Goal: Task Accomplishment & Management: Manage account settings

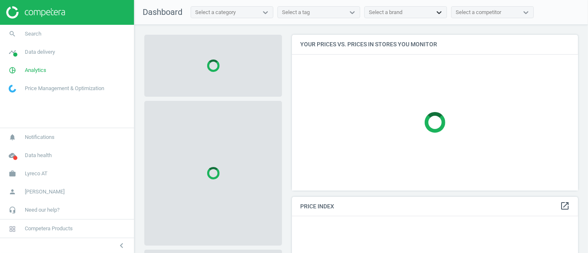
scroll to position [169, 293]
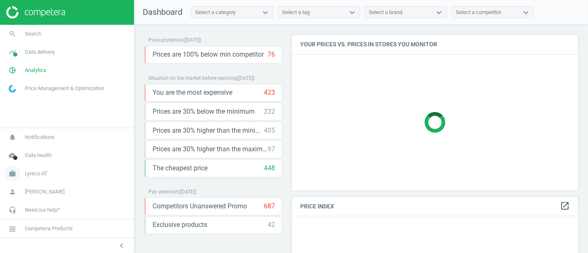
click at [29, 174] on span "Lyreco AT" at bounding box center [36, 173] width 23 height 7
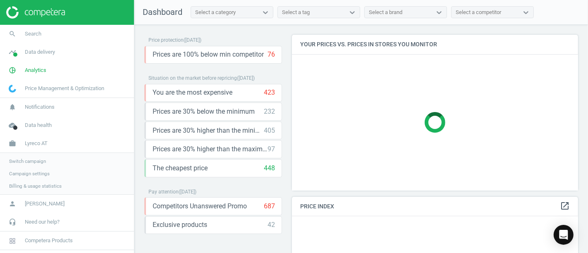
scroll to position [178, 293]
click at [27, 158] on span "Switch campaign" at bounding box center [27, 161] width 37 height 7
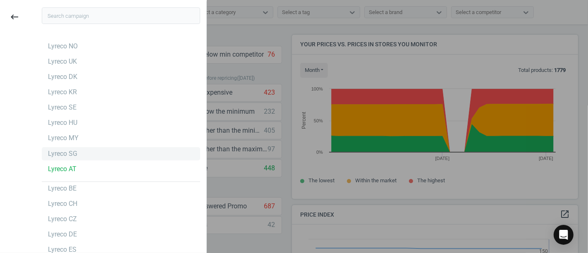
scroll to position [53, 0]
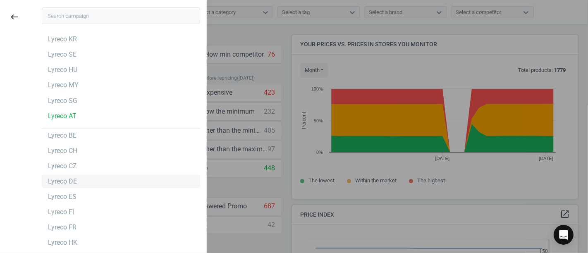
click at [75, 182] on div "Lyreco DE" at bounding box center [121, 181] width 158 height 13
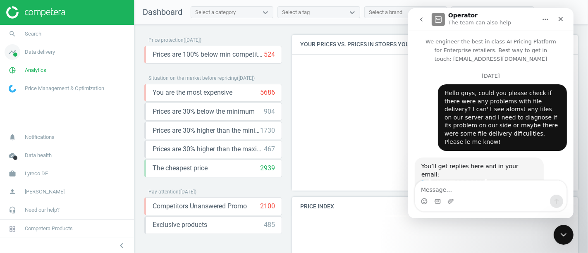
click at [38, 51] on span "Data delivery" at bounding box center [40, 51] width 30 height 7
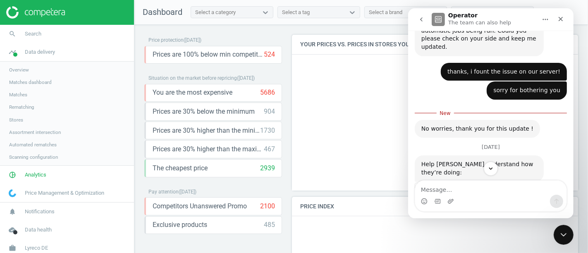
scroll to position [617, 0]
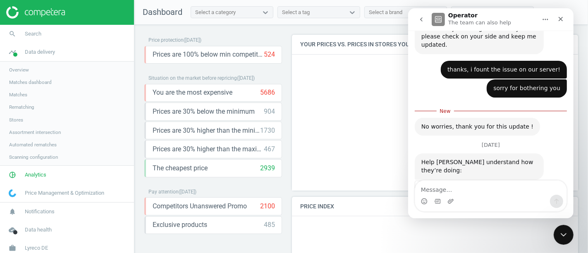
click at [14, 119] on span "Stores" at bounding box center [16, 120] width 14 height 7
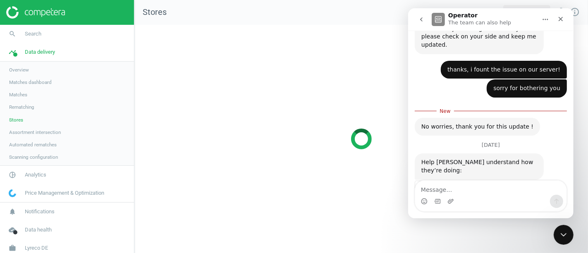
scroll to position [243, 467]
